Goal: Transaction & Acquisition: Purchase product/service

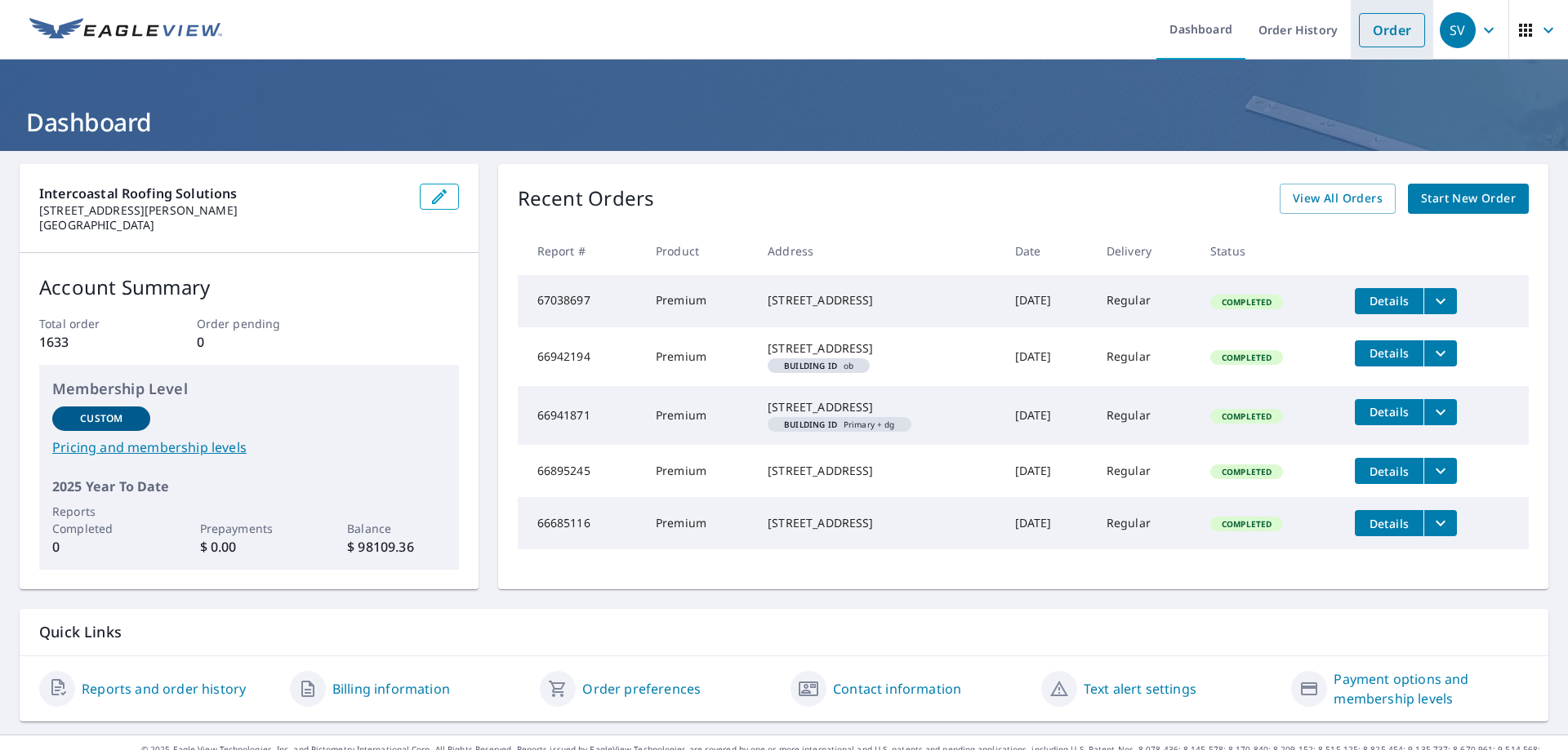
click at [1359, 33] on link "Order" at bounding box center [1392, 30] width 66 height 35
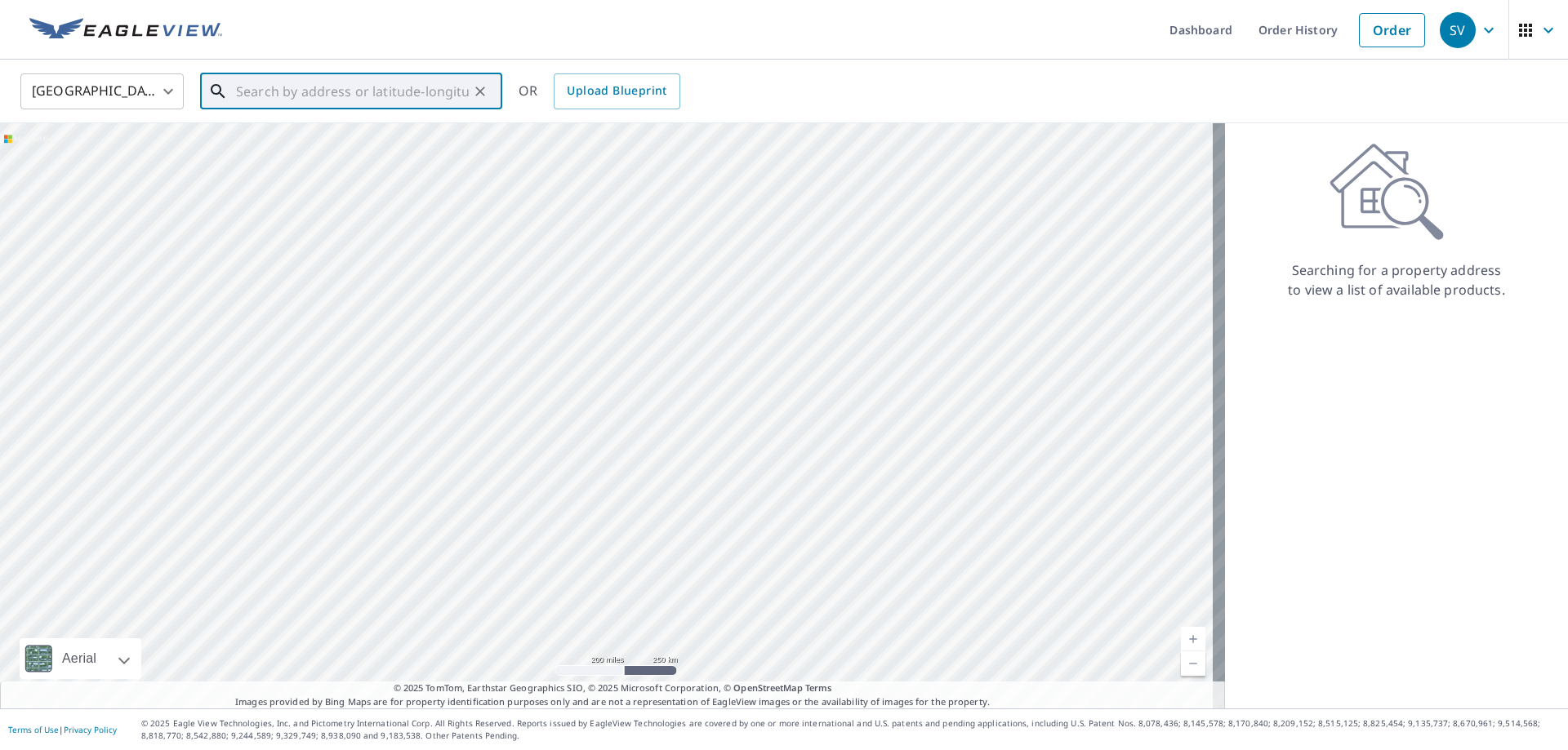
click at [308, 95] on input "text" at bounding box center [352, 91] width 232 height 46
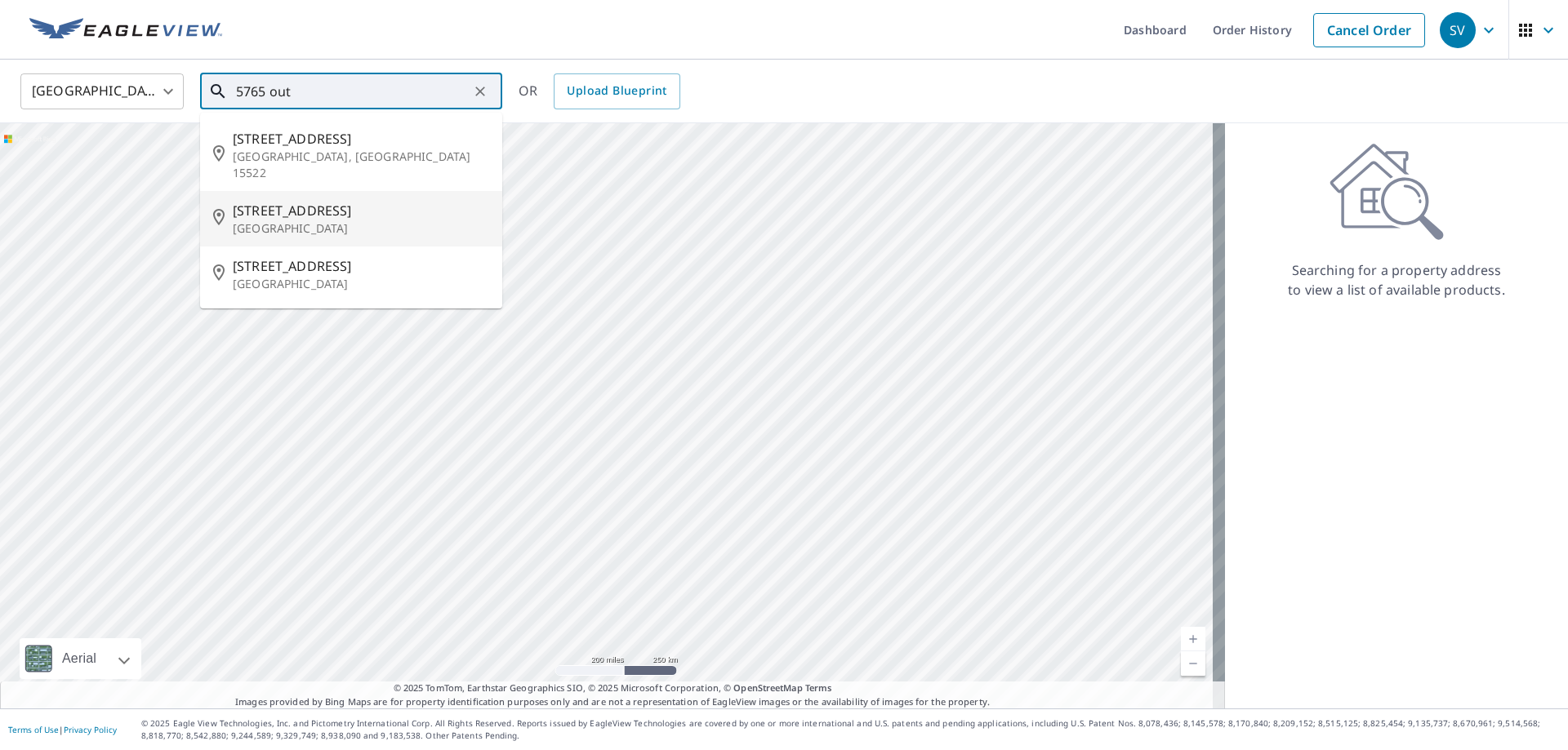
click at [277, 201] on span "[STREET_ADDRESS]" at bounding box center [361, 211] width 257 height 20
type input "[STREET_ADDRESS]"
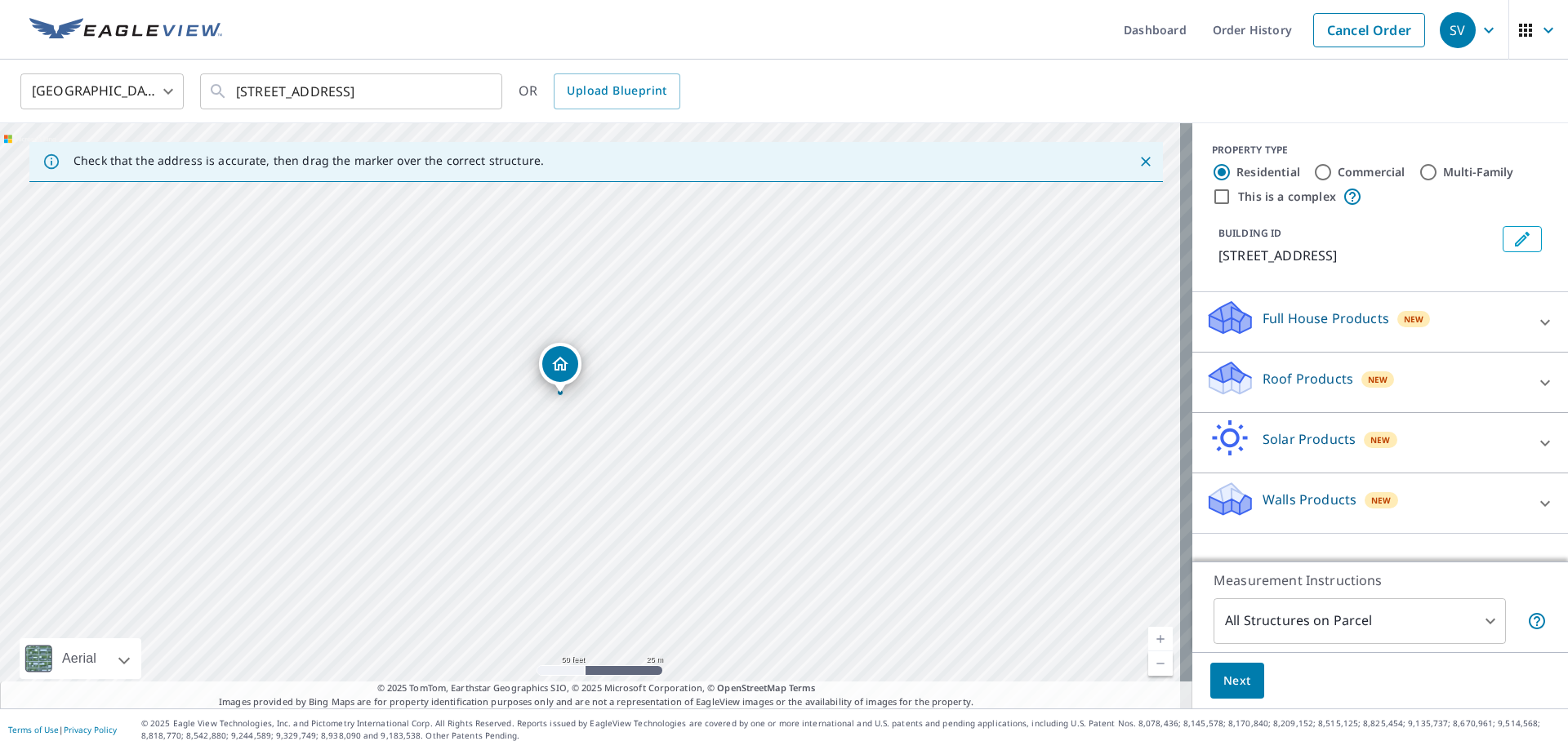
drag, startPoint x: 582, startPoint y: 423, endPoint x: 653, endPoint y: 433, distance: 71.7
click at [653, 433] on div "[STREET_ADDRESS]" at bounding box center [596, 415] width 1192 height 585
click at [657, 424] on div "[STREET_ADDRESS]" at bounding box center [596, 415] width 1192 height 585
drag, startPoint x: 655, startPoint y: 545, endPoint x: 674, endPoint y: 674, distance: 130.4
click at [674, 674] on div "[STREET_ADDRESS]" at bounding box center [596, 415] width 1192 height 585
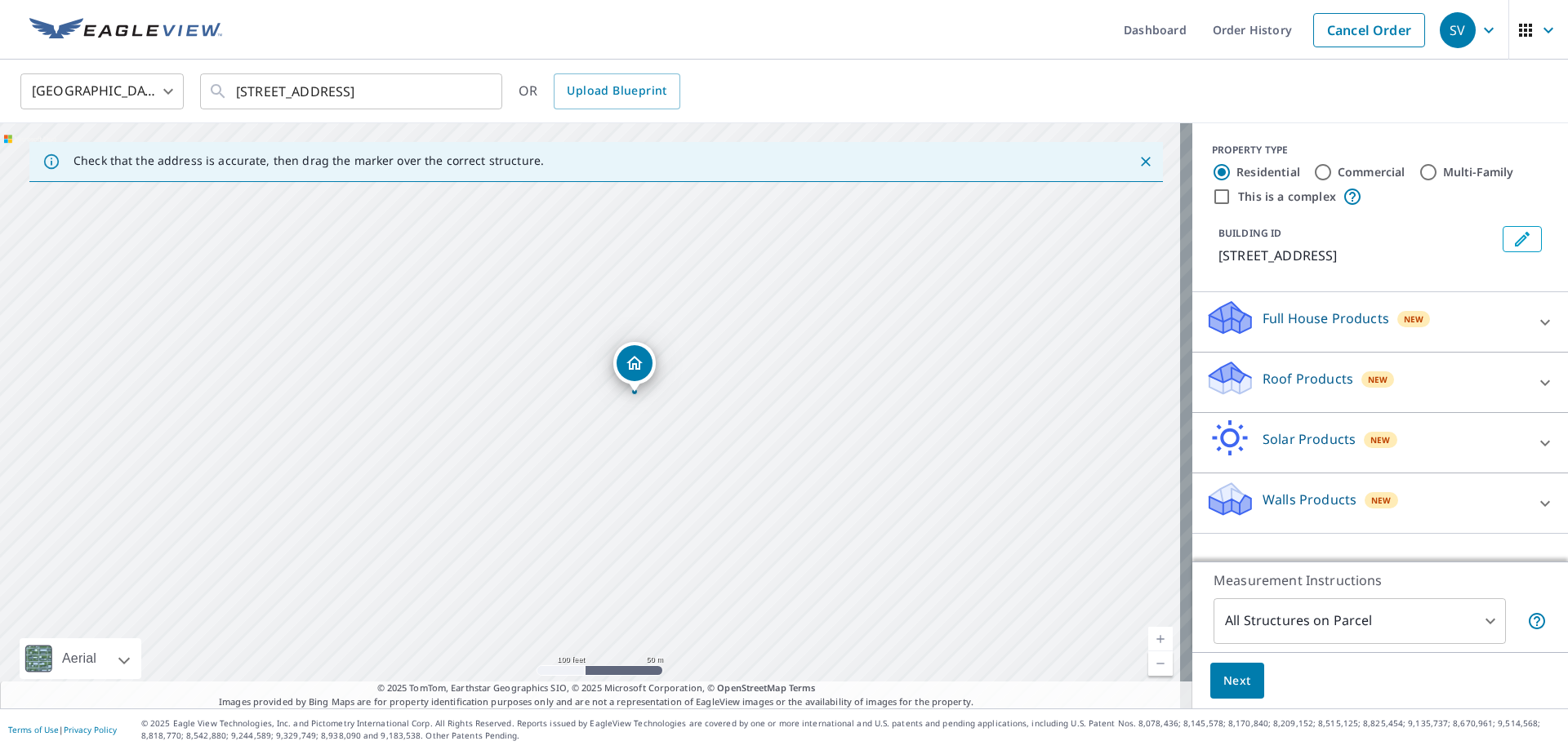
drag, startPoint x: 628, startPoint y: 593, endPoint x: 651, endPoint y: 396, distance: 198.3
click at [651, 396] on div "[STREET_ADDRESS]" at bounding box center [596, 415] width 1192 height 585
click at [1291, 381] on p "Roof Products" at bounding box center [1308, 379] width 91 height 20
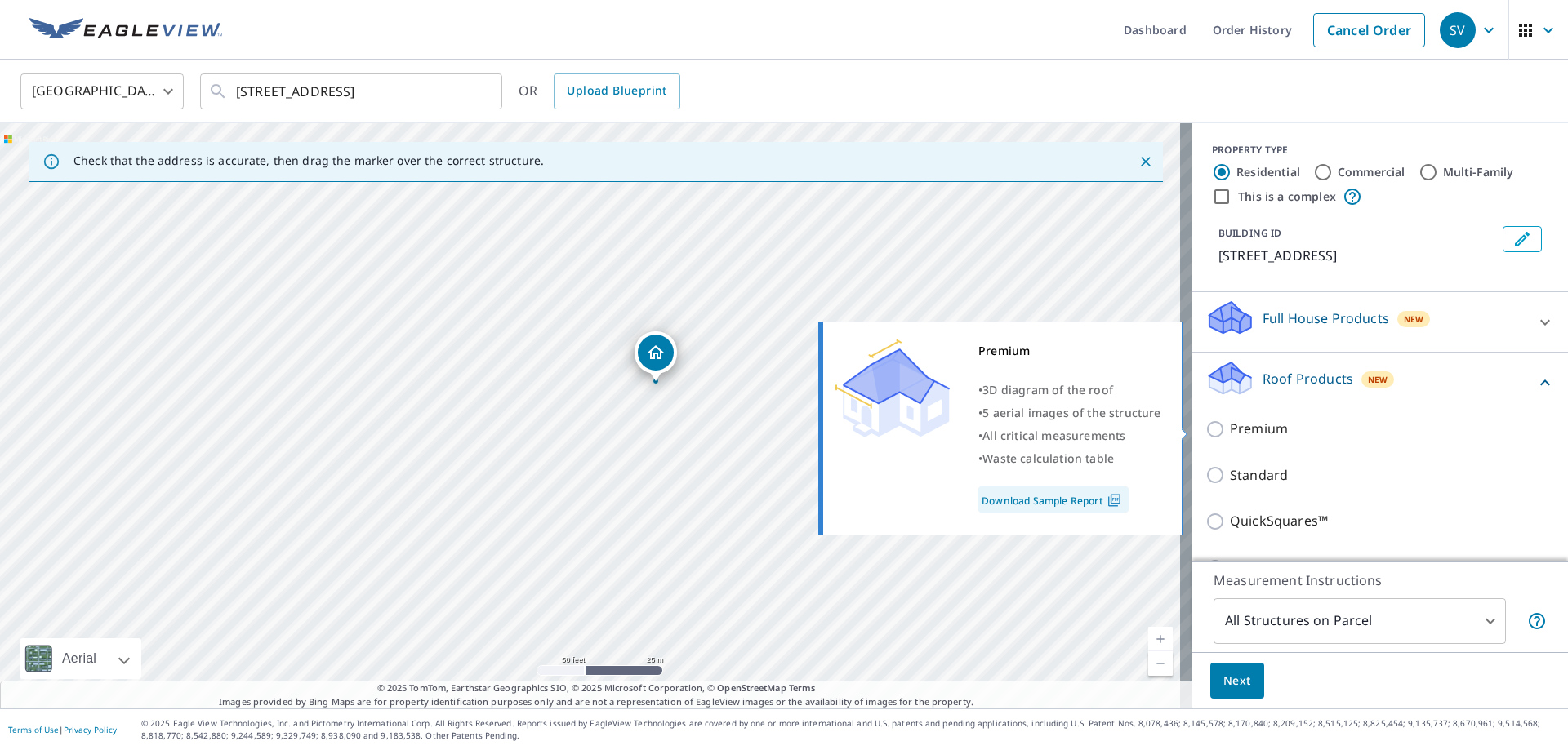
click at [1183, 419] on div "Premium • 3D diagram of the roof • 5 aerial images of the structure • All criti…" at bounding box center [1007, 428] width 374 height 224
click at [1205, 426] on input "Premium" at bounding box center [1218, 429] width 24 height 20
checkbox input "true"
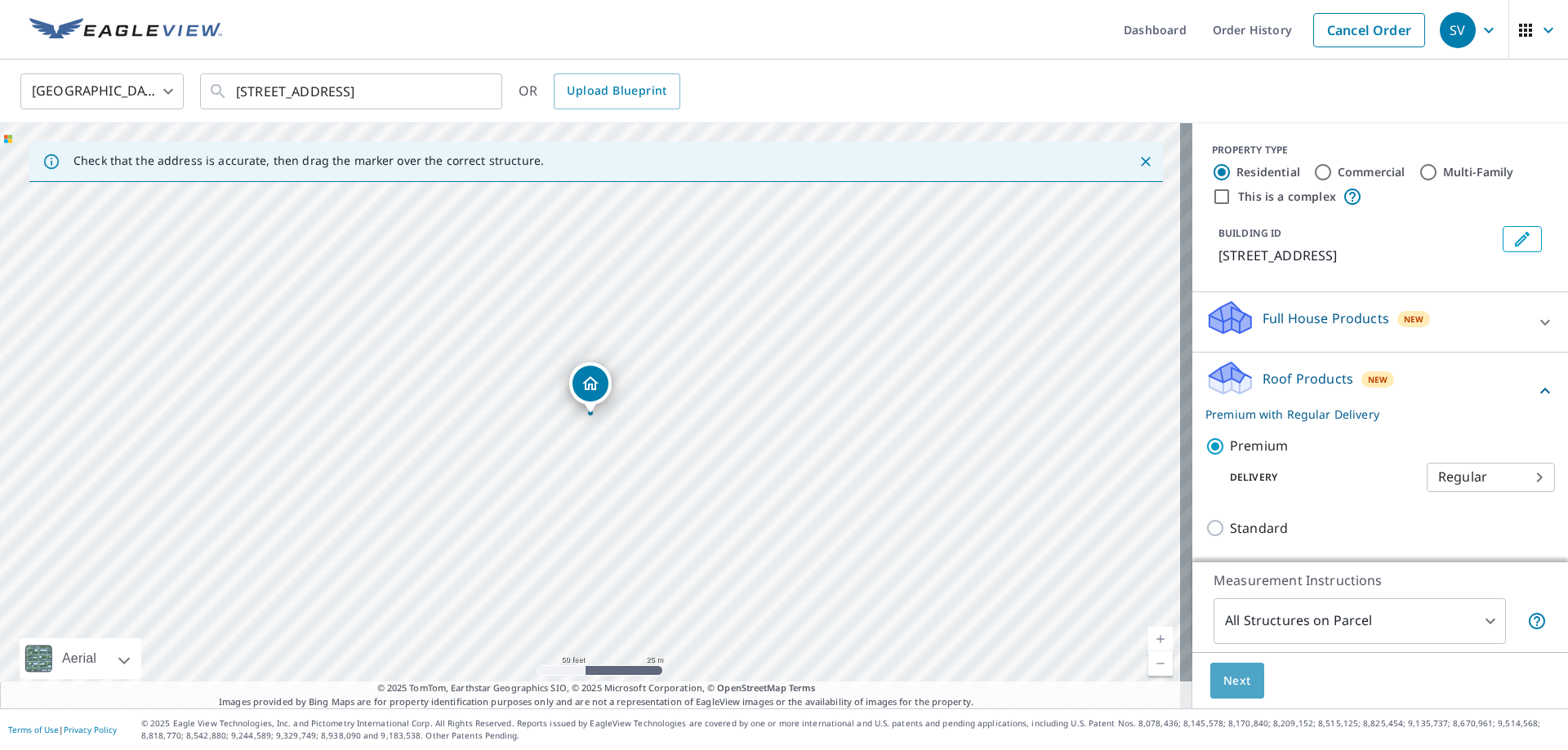
click at [1236, 688] on span "Next" at bounding box center [1237, 682] width 28 height 21
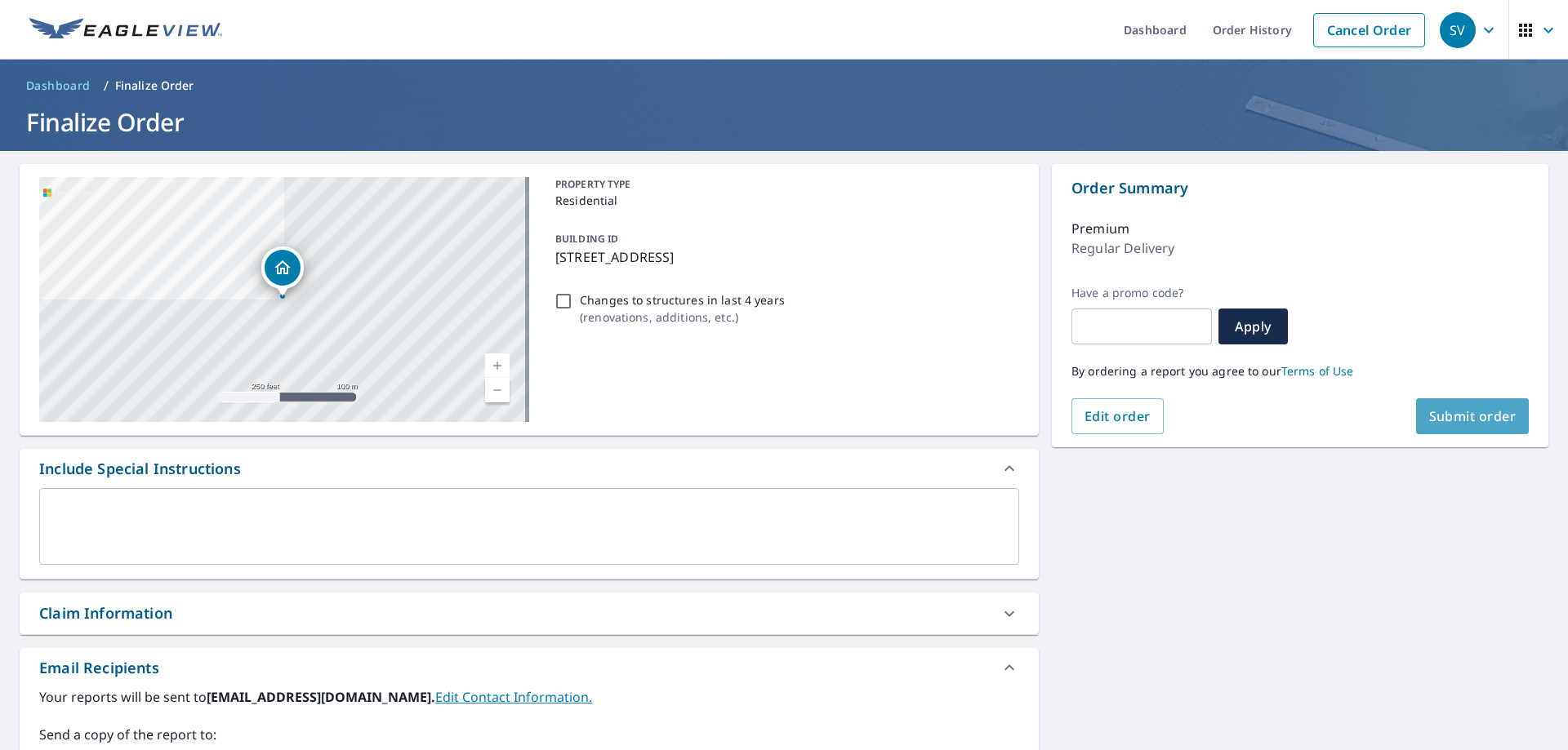
click at [1475, 432] on button "Submit order" at bounding box center [1473, 415] width 114 height 36
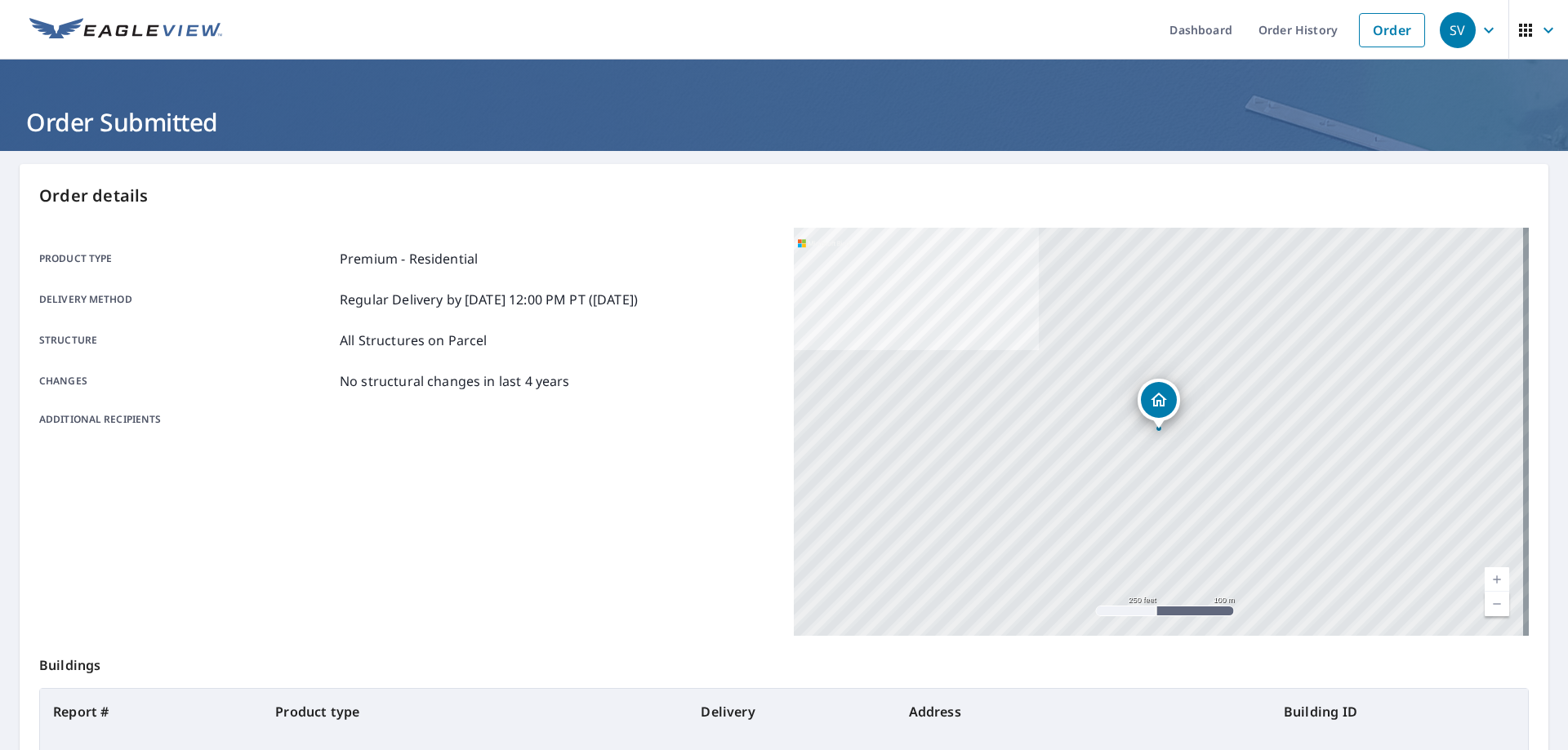
drag, startPoint x: 685, startPoint y: 365, endPoint x: 437, endPoint y: 300, distance: 256.4
click at [685, 364] on div "Product type Premium - Residential Delivery method Regular Delivery by [DATE] 1…" at bounding box center [406, 337] width 735 height 178
